Goal: Information Seeking & Learning: Learn about a topic

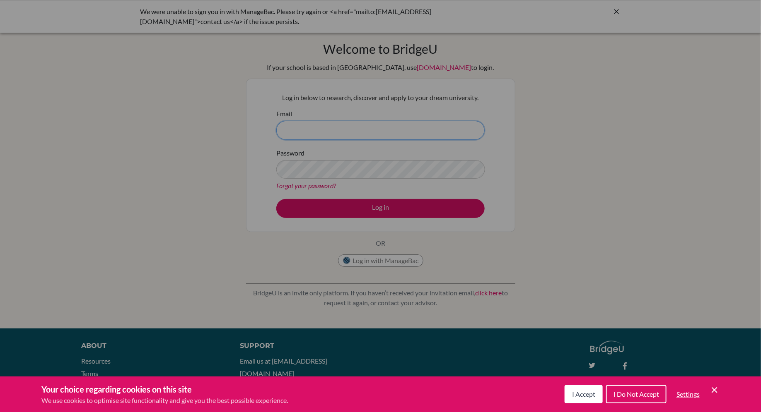
type input "[PERSON_NAME][EMAIL_ADDRESS][PERSON_NAME][DOMAIN_NAME]"
click at [582, 392] on span "I Accept" at bounding box center [583, 394] width 23 height 8
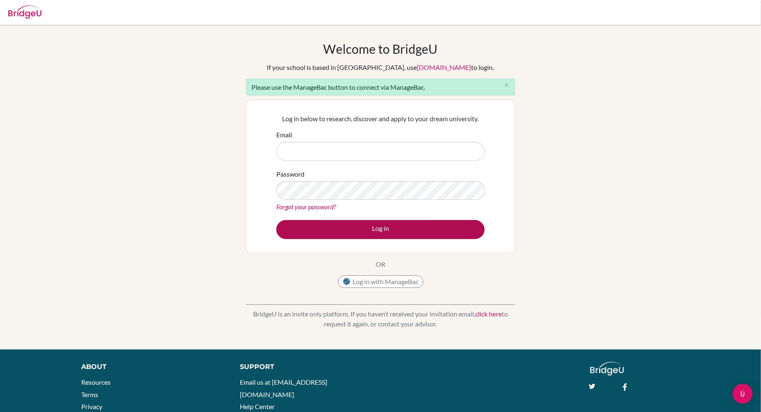
type input "[PERSON_NAME][EMAIL_ADDRESS][PERSON_NAME][DOMAIN_NAME]"
click at [381, 232] on button "Log in" at bounding box center [380, 229] width 208 height 19
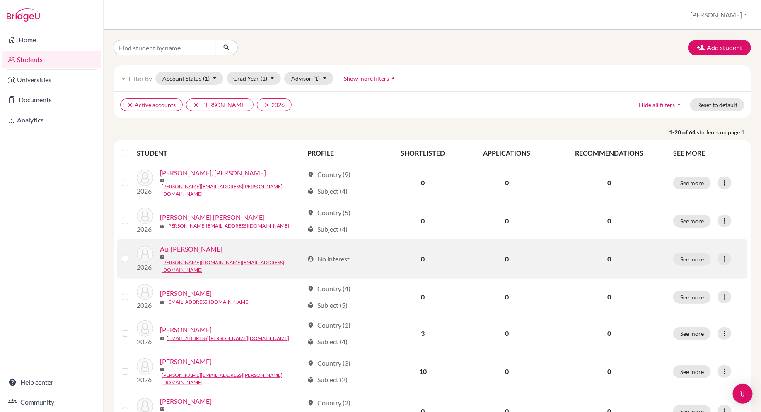
click at [184, 250] on link "Au, Aurelia" at bounding box center [191, 249] width 63 height 10
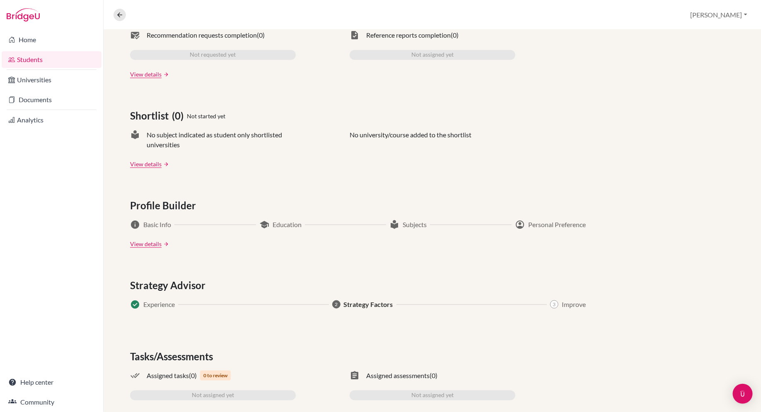
scroll to position [315, 0]
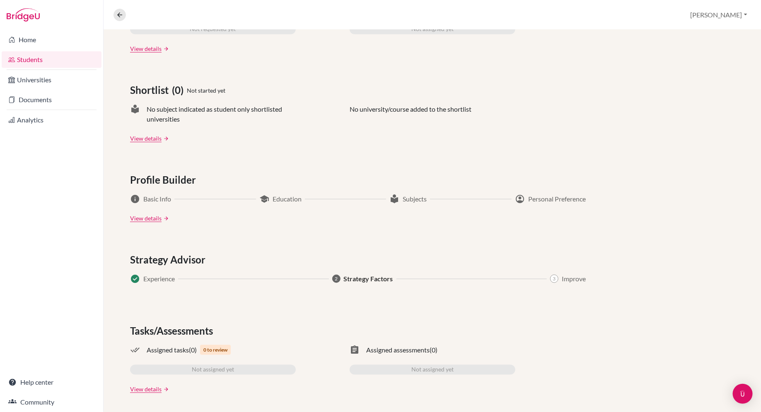
click at [366, 282] on span "Strategy Factors" at bounding box center [368, 279] width 49 height 10
click at [153, 278] on span "Experience" at bounding box center [158, 279] width 31 height 10
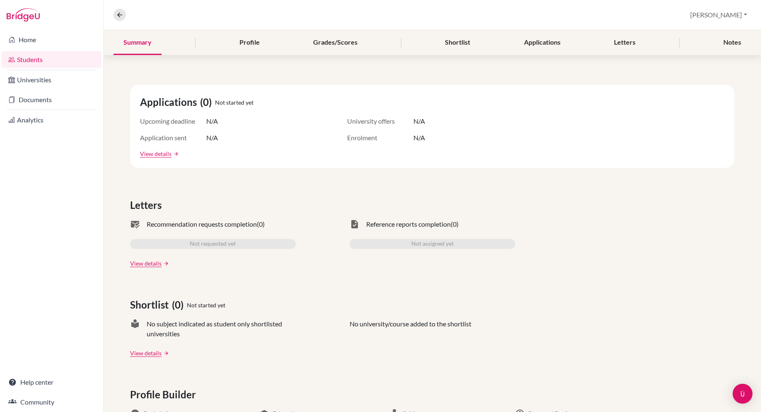
scroll to position [0, 0]
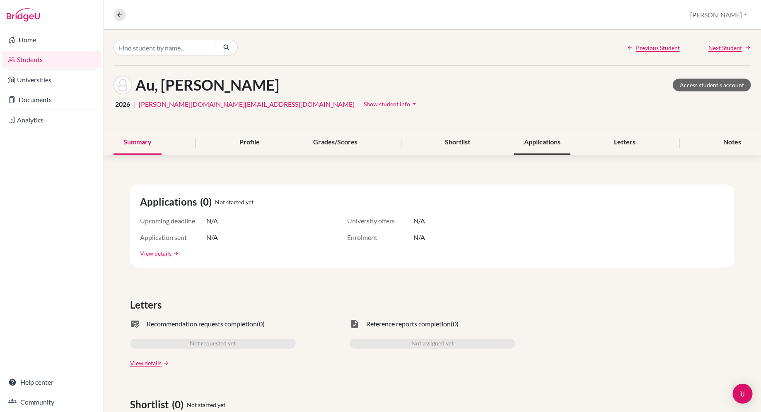
click at [524, 144] on div "Applications" at bounding box center [542, 142] width 56 height 24
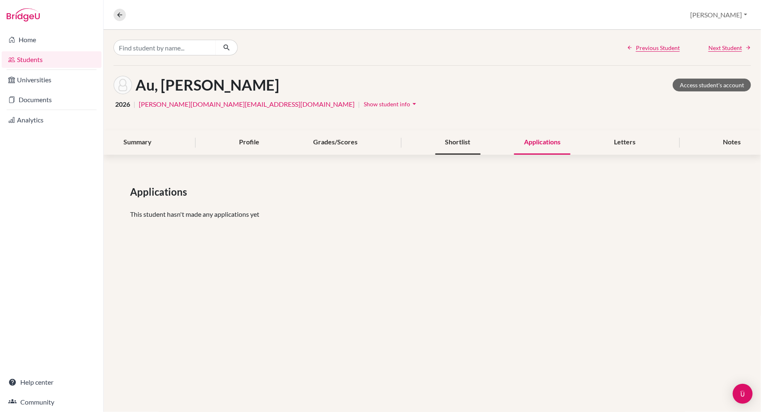
click at [439, 139] on div "Shortlist" at bounding box center [457, 142] width 45 height 24
click at [339, 143] on div "Grades/Scores" at bounding box center [335, 142] width 64 height 24
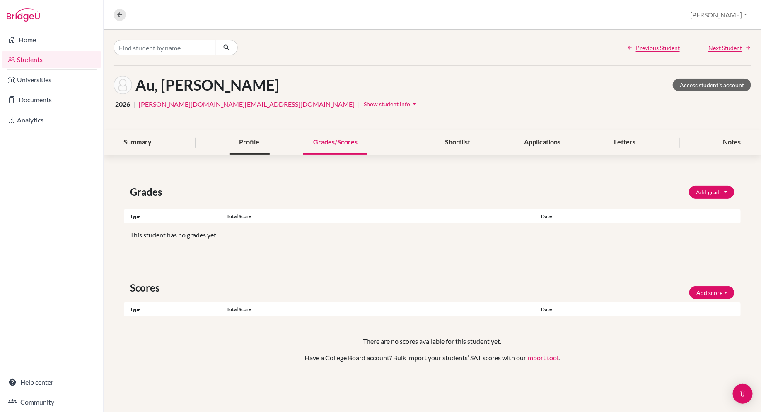
click at [249, 145] on div "Profile" at bounding box center [249, 142] width 40 height 24
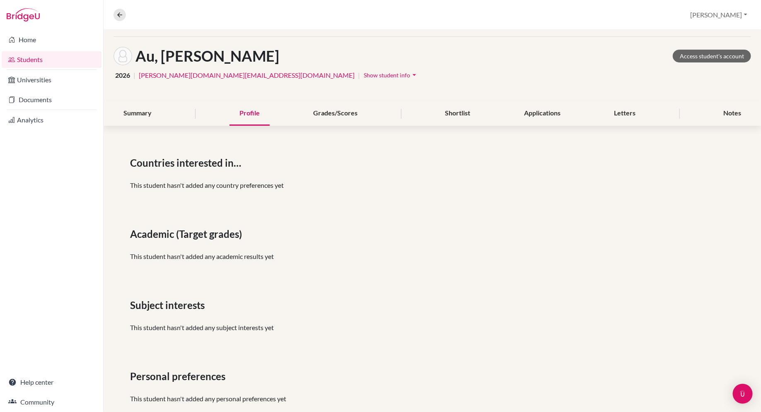
scroll to position [46, 0]
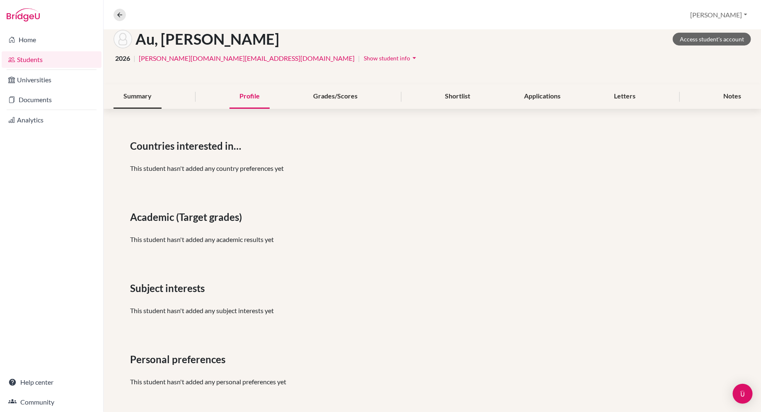
click at [138, 93] on div "Summary" at bounding box center [137, 96] width 48 height 24
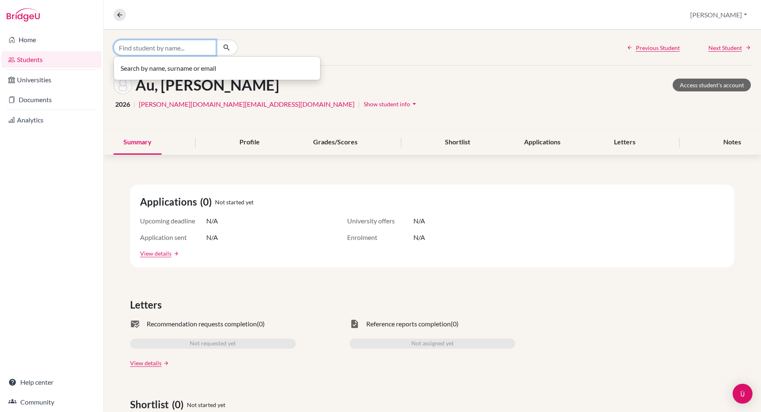
click at [171, 44] on input "Find student by name..." at bounding box center [164, 48] width 103 height 16
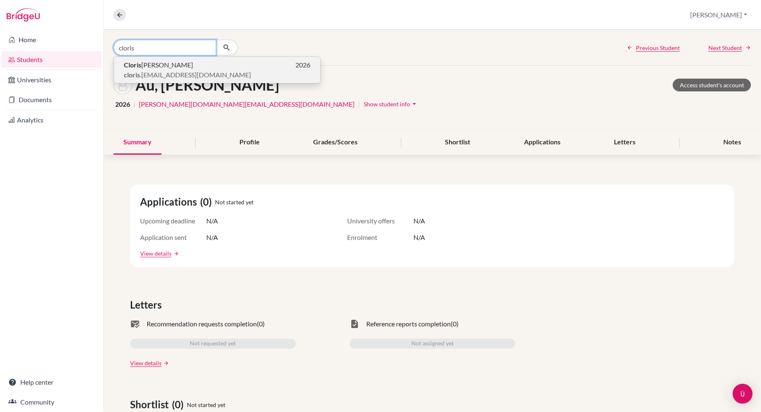
type input "cloris"
click at [182, 68] on p "Cloris Yan 2026" at bounding box center [217, 65] width 186 height 10
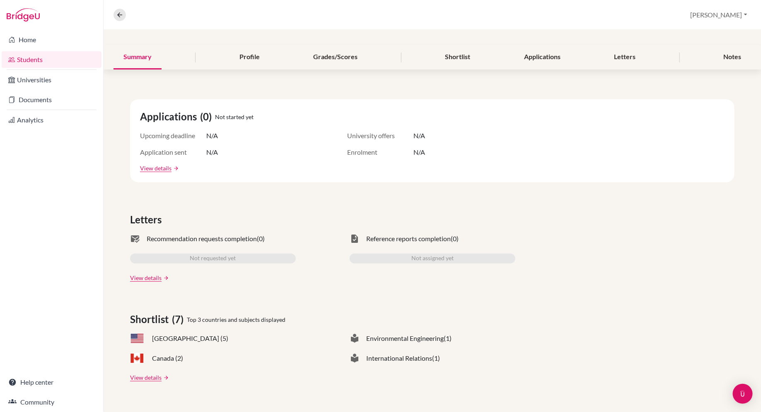
scroll to position [77, 0]
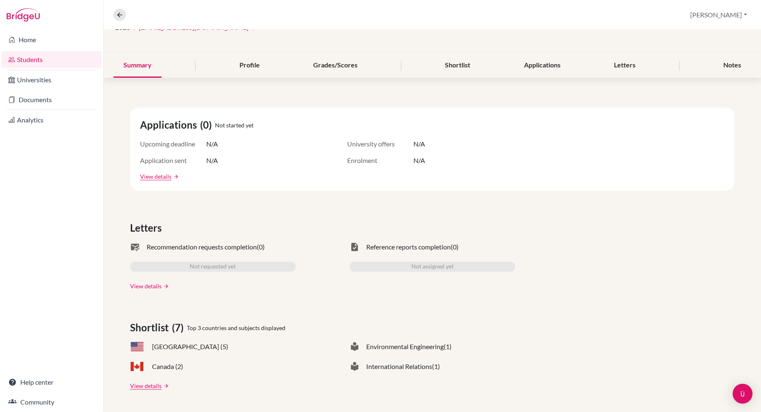
click at [149, 282] on link "View details" at bounding box center [145, 286] width 31 height 9
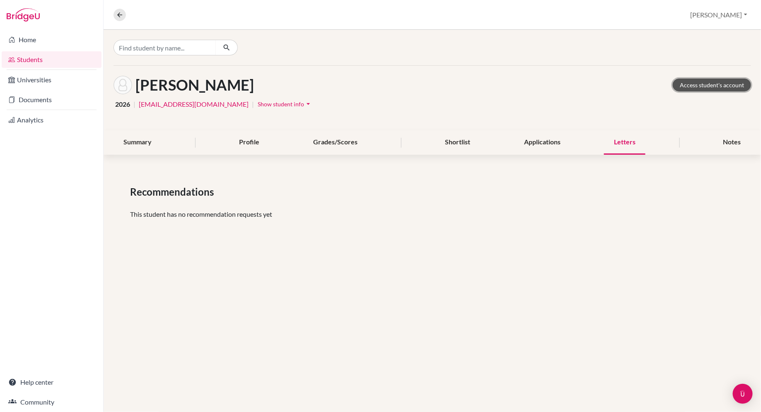
click at [705, 79] on link "Access student's account" at bounding box center [711, 85] width 78 height 13
